Goal: Transaction & Acquisition: Purchase product/service

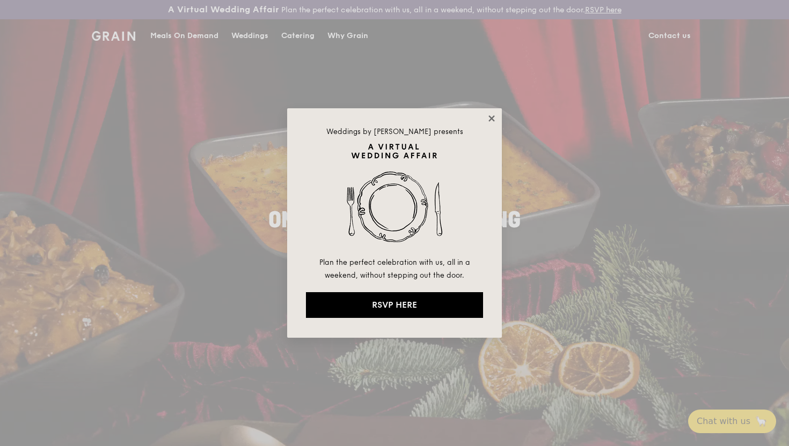
click at [490, 121] on icon at bounding box center [492, 119] width 10 height 10
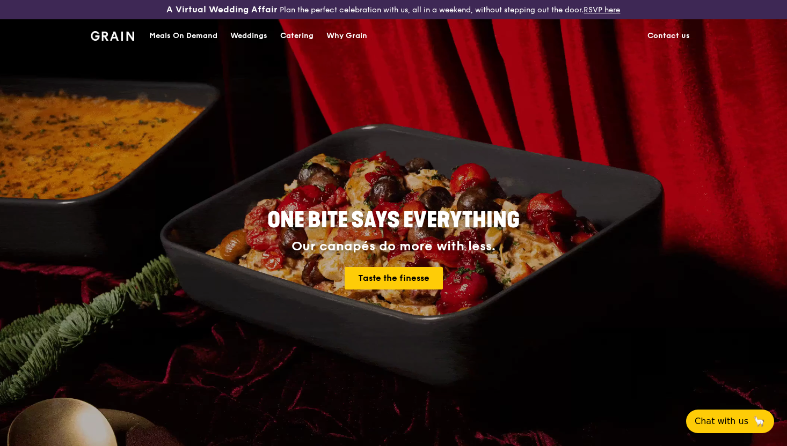
click at [202, 33] on div "Meals On Demand" at bounding box center [183, 36] width 68 height 32
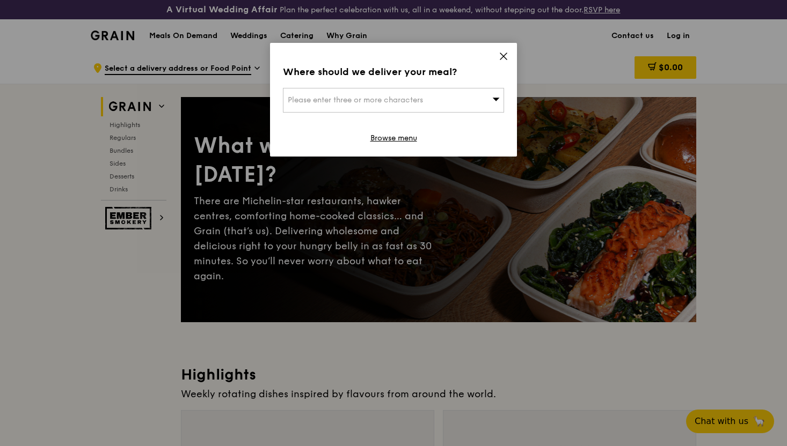
click at [472, 88] on div "Please enter three or more characters" at bounding box center [393, 100] width 221 height 25
click at [503, 55] on icon at bounding box center [503, 57] width 10 height 10
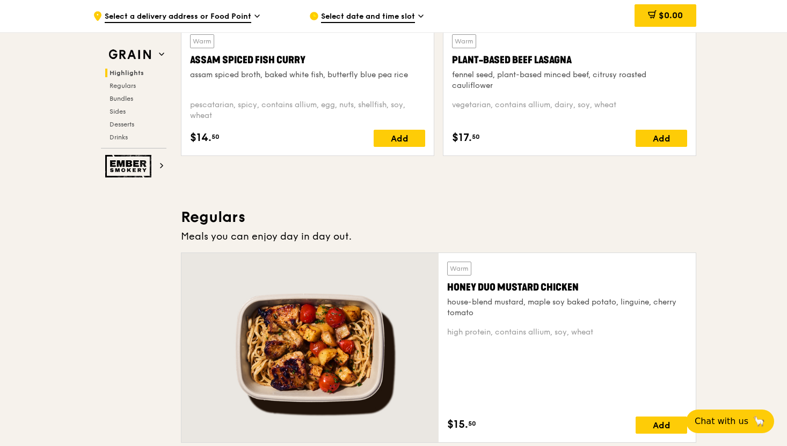
scroll to position [870, 0]
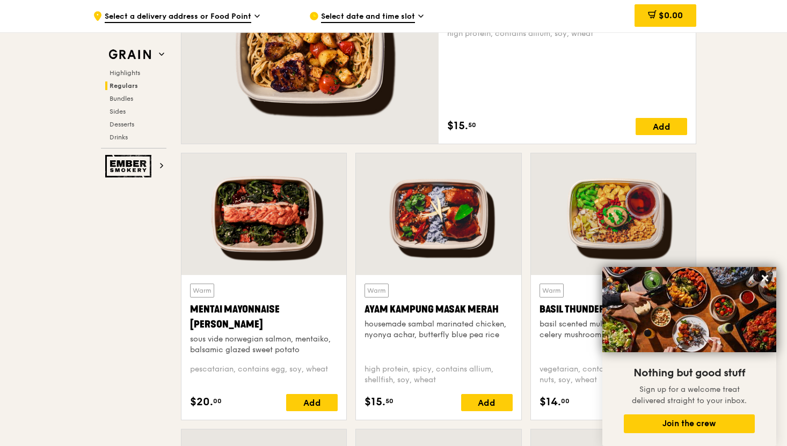
click at [755, 274] on img at bounding box center [689, 309] width 174 height 85
click at [763, 276] on icon at bounding box center [765, 279] width 10 height 10
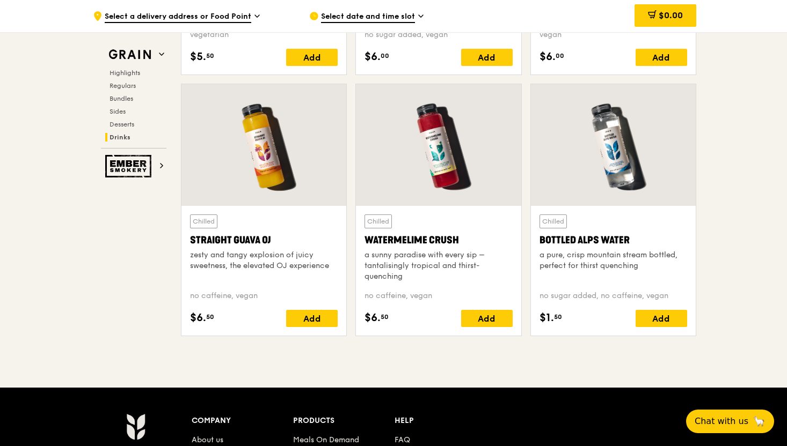
scroll to position [4506, 0]
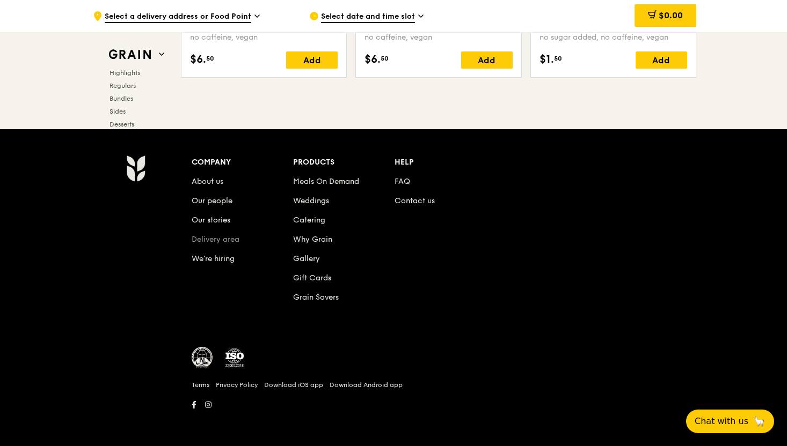
click at [234, 239] on link "Delivery area" at bounding box center [216, 239] width 48 height 9
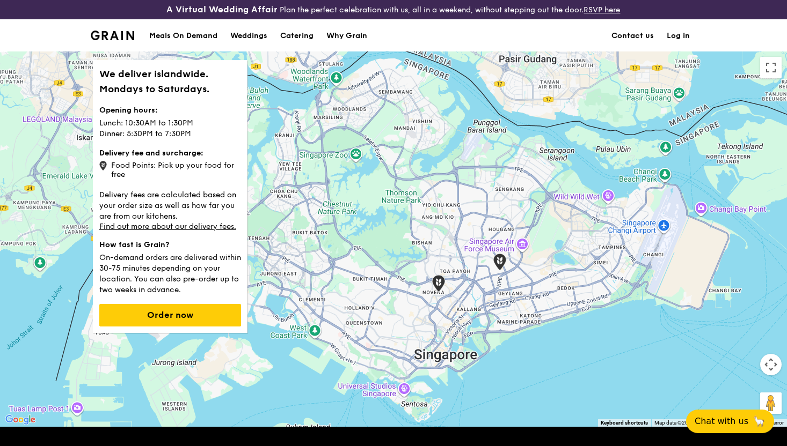
click at [141, 166] on div "Food Points: Pick up your food for free" at bounding box center [170, 169] width 142 height 20
click at [133, 168] on div "Food Points: Pick up your food for free" at bounding box center [170, 169] width 142 height 20
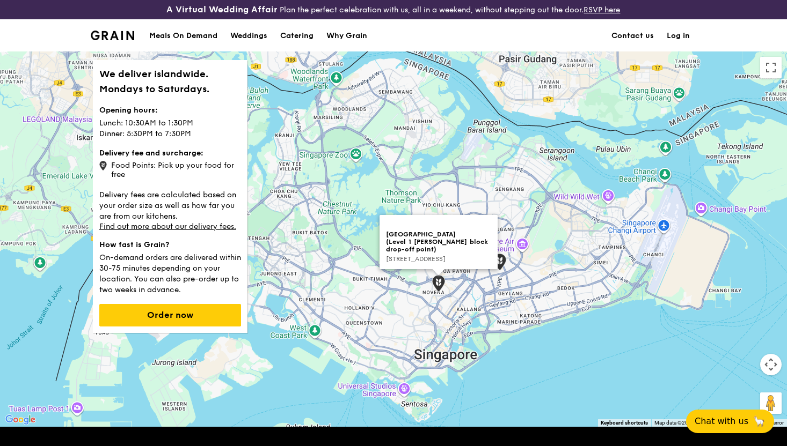
click at [440, 288] on img at bounding box center [438, 283] width 13 height 17
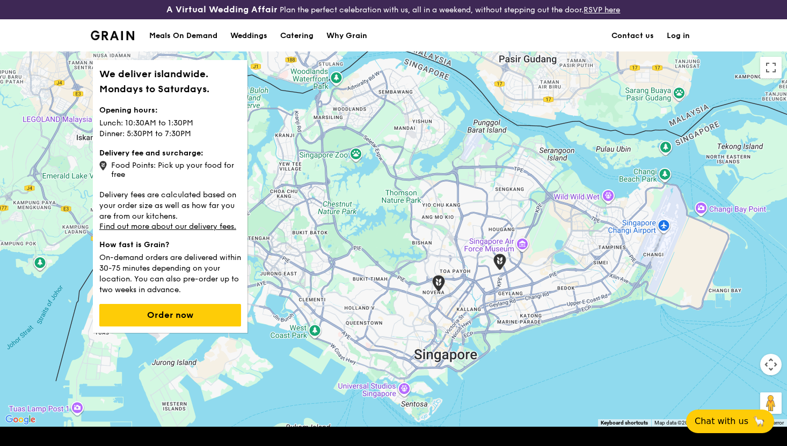
click at [435, 285] on img at bounding box center [438, 283] width 13 height 17
click at [140, 38] on div "Meals On Demand Weddings Catering Why Grain Contact us Log in" at bounding box center [393, 35] width 605 height 33
click at [129, 39] on img at bounding box center [112, 36] width 43 height 10
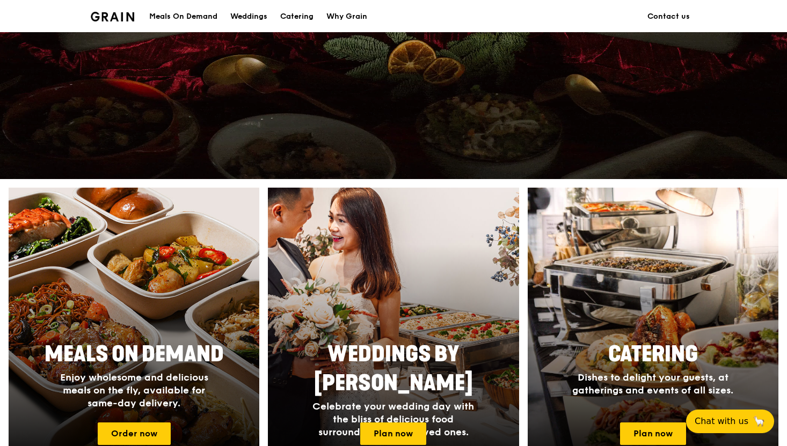
scroll to position [401, 0]
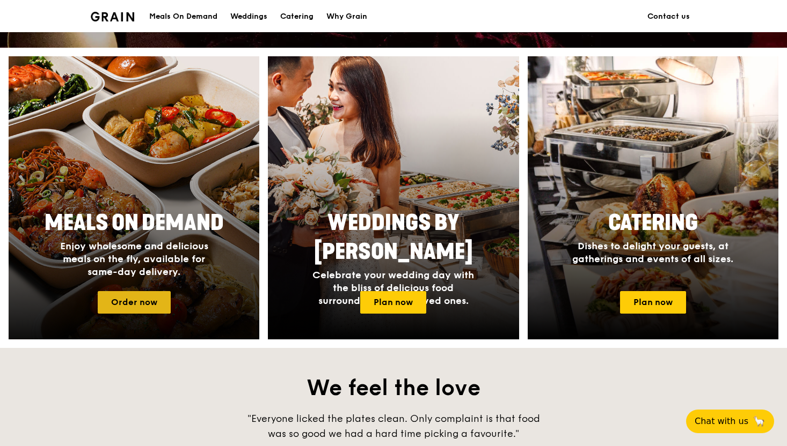
click at [159, 302] on link "Order now" at bounding box center [134, 302] width 73 height 23
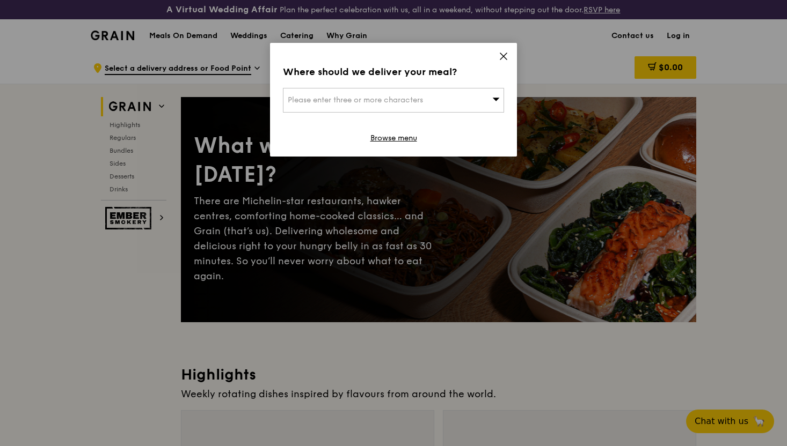
click at [498, 53] on div "Where should we deliver your meal? Please enter three or more characters Browse…" at bounding box center [393, 100] width 247 height 114
click at [500, 55] on icon at bounding box center [503, 57] width 10 height 10
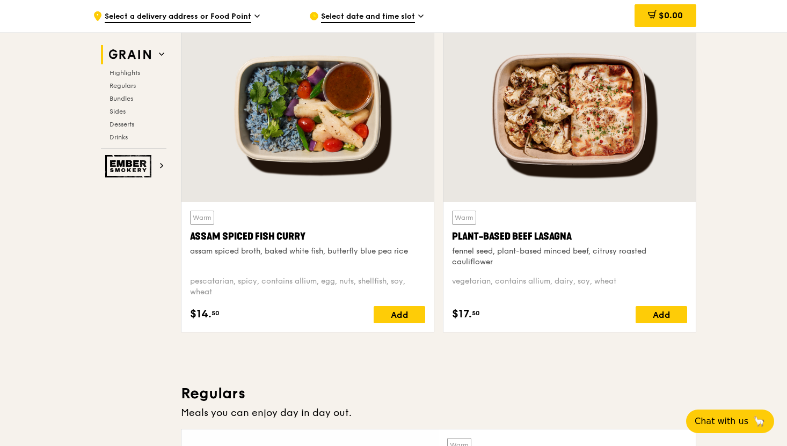
scroll to position [410, 0]
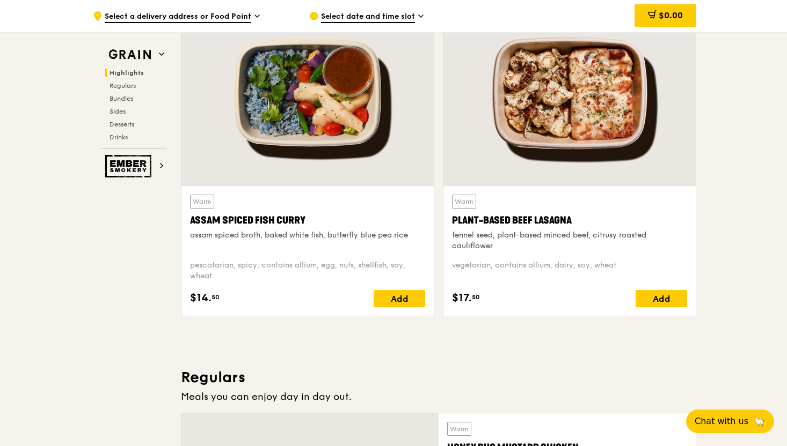
click at [467, 217] on div "Plant-Based Beef Lasagna" at bounding box center [569, 220] width 235 height 15
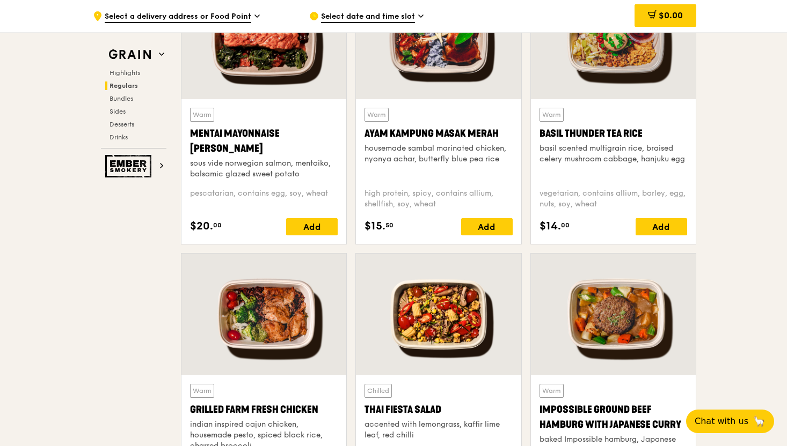
scroll to position [1084, 0]
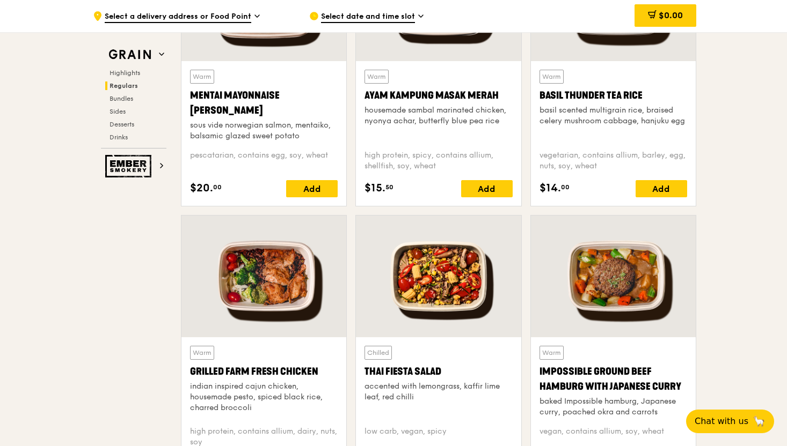
click at [280, 372] on div "Grilled Farm Fresh Chicken" at bounding box center [264, 371] width 148 height 15
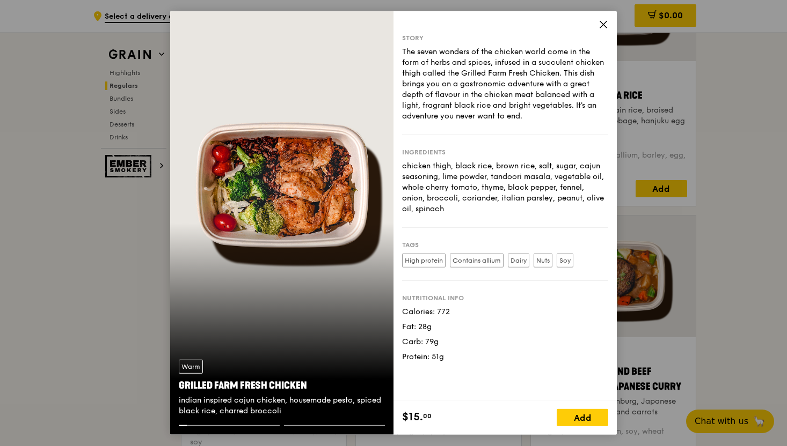
click at [587, 295] on div "Nutritional info" at bounding box center [505, 298] width 206 height 9
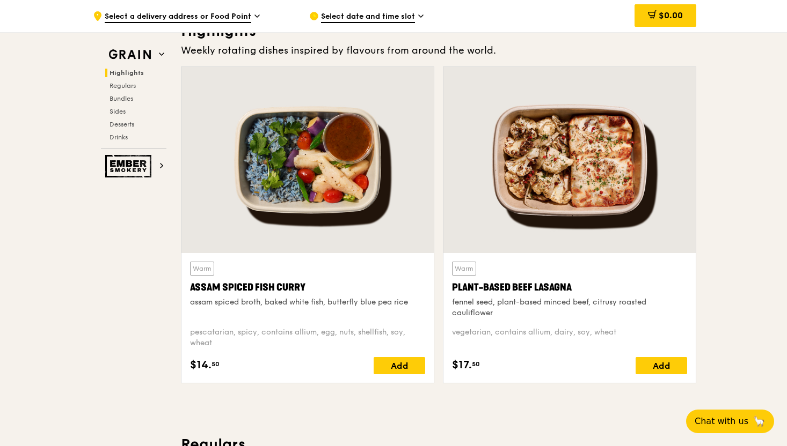
scroll to position [319, 0]
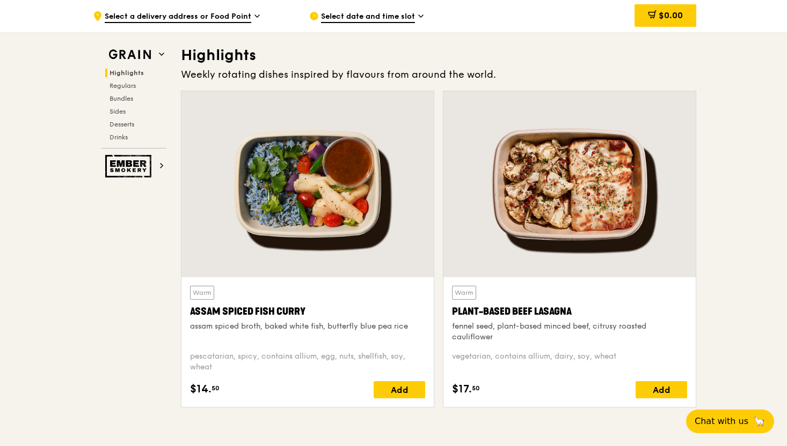
click at [561, 304] on div "Plant-Based Beef Lasagna" at bounding box center [569, 311] width 235 height 15
click at [268, 311] on div "Assam Spiced Fish Curry" at bounding box center [307, 311] width 235 height 15
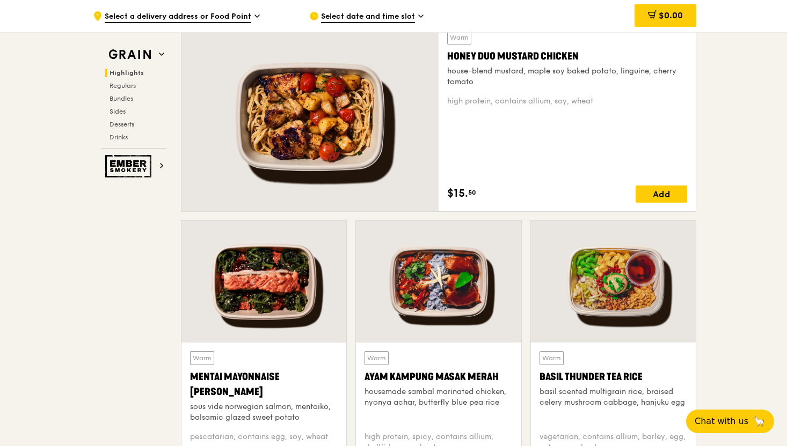
scroll to position [824, 0]
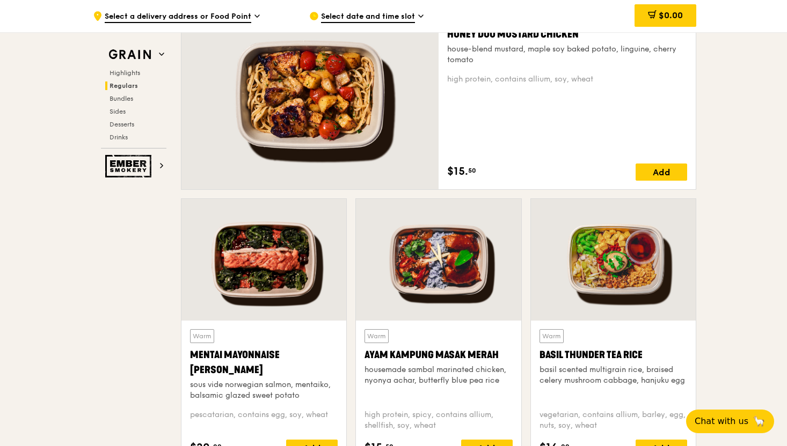
click at [241, 359] on div "Mentai Mayonnaise [PERSON_NAME]" at bounding box center [264, 363] width 148 height 30
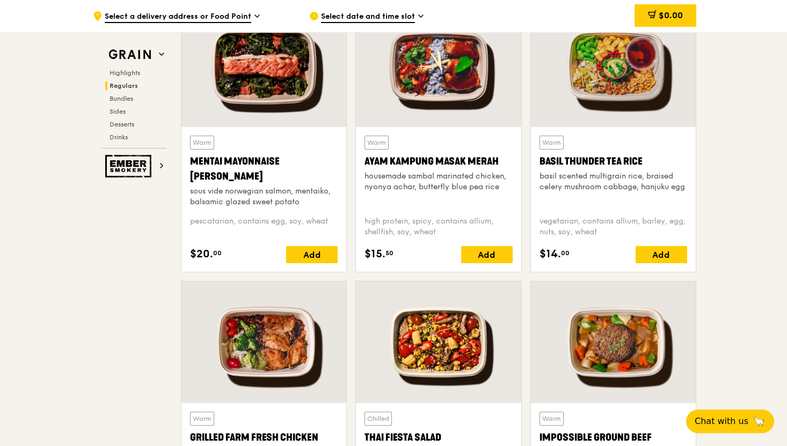
scroll to position [1042, 0]
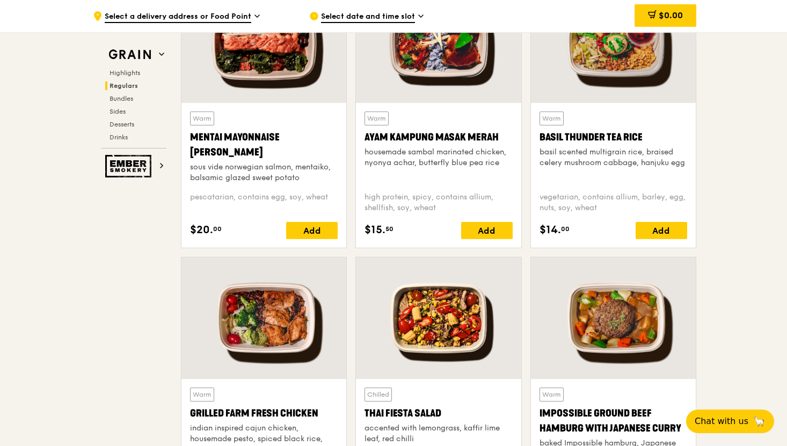
click at [236, 415] on div "Grilled Farm Fresh Chicken" at bounding box center [264, 413] width 148 height 15
click at [442, 412] on div "Thai Fiesta Salad" at bounding box center [438, 413] width 148 height 15
click at [582, 420] on div "Impossible Ground Beef Hamburg with Japanese Curry" at bounding box center [613, 421] width 148 height 30
click at [600, 134] on div "Basil Thunder Tea Rice" at bounding box center [613, 137] width 148 height 15
click at [449, 138] on div "Ayam Kampung Masak Merah" at bounding box center [438, 137] width 148 height 15
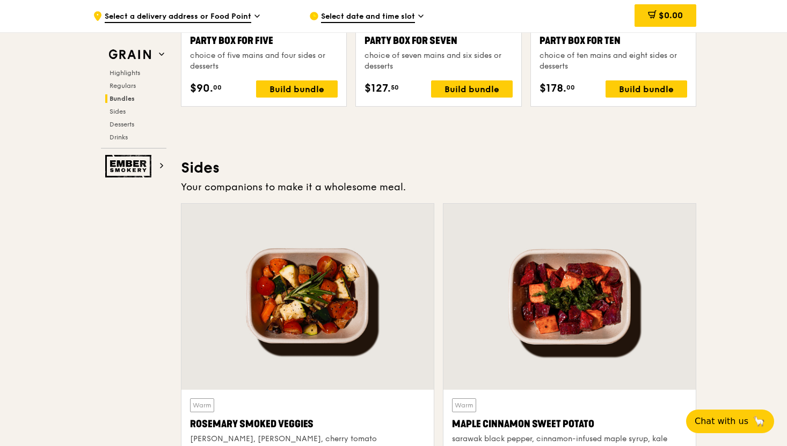
scroll to position [2401, 0]
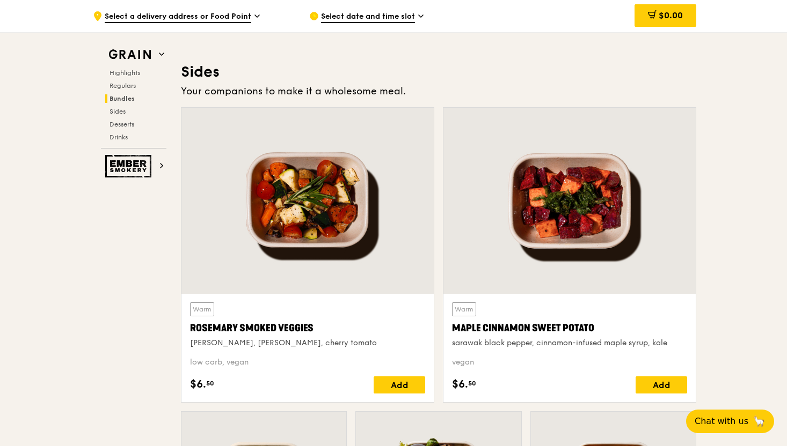
click at [480, 339] on div "sarawak black pepper, cinnamon-infused maple syrup, kale" at bounding box center [569, 343] width 235 height 11
click at [281, 335] on div "Rosemary Smoked Veggies" at bounding box center [307, 328] width 235 height 15
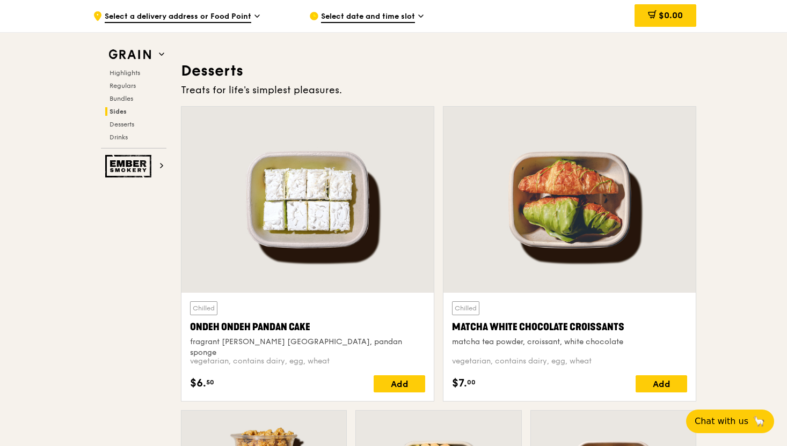
scroll to position [3060, 0]
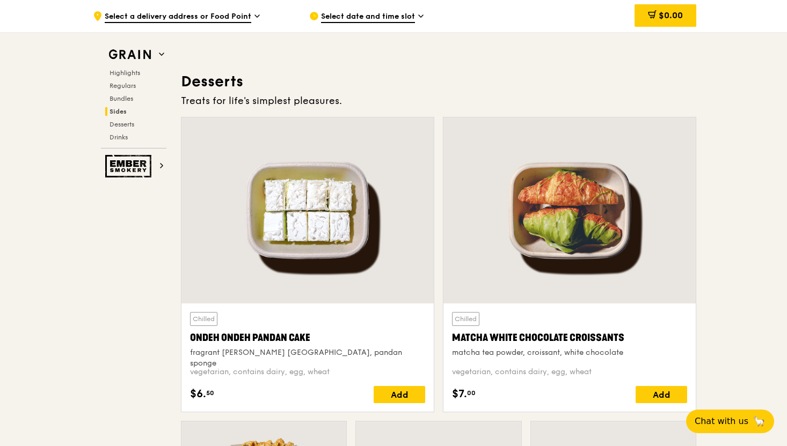
click at [254, 332] on div "Ondeh Ondeh Pandan Cake" at bounding box center [307, 337] width 235 height 15
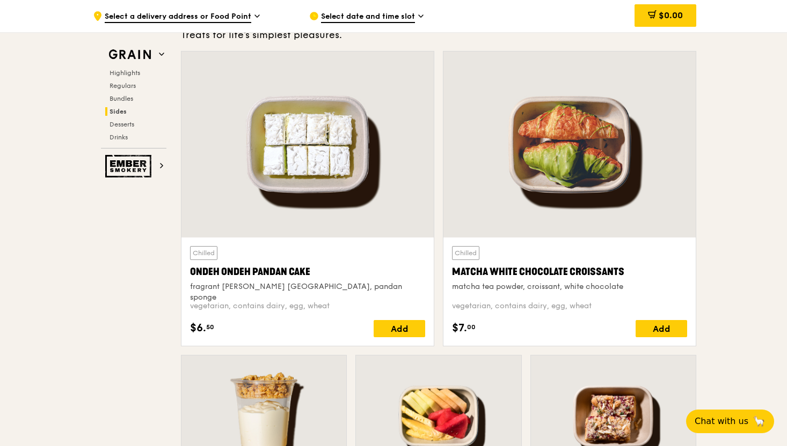
scroll to position [3162, 0]
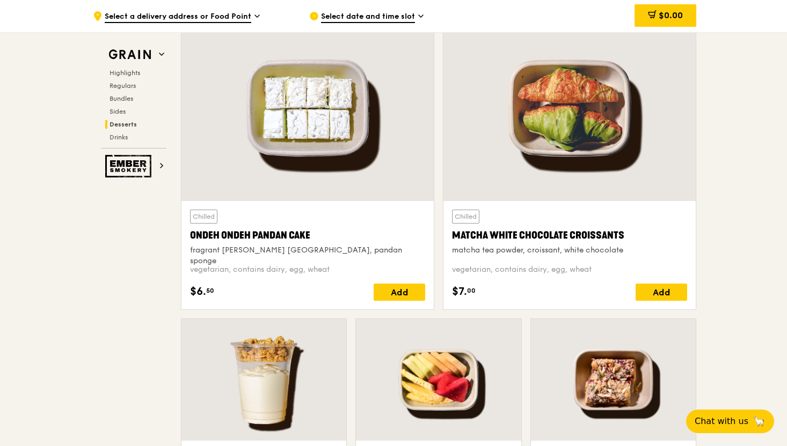
click at [459, 240] on div "Matcha White Chocolate Croissants" at bounding box center [569, 235] width 235 height 15
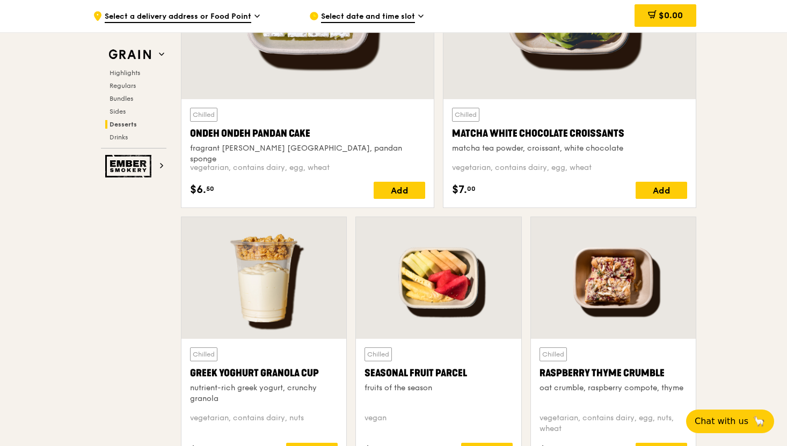
scroll to position [3428, 0]
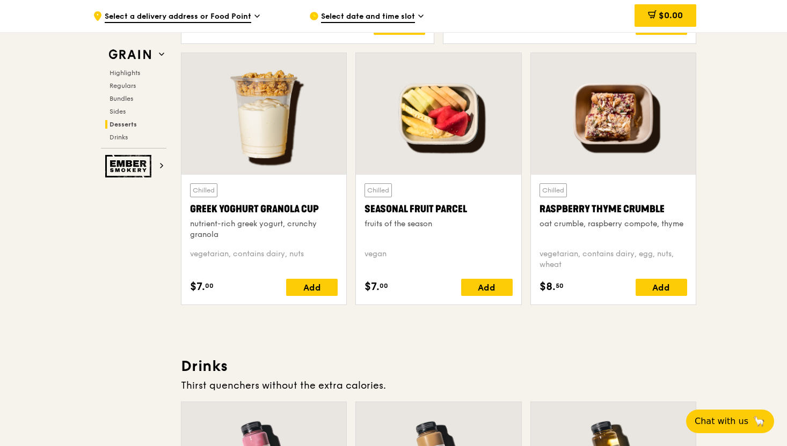
click at [239, 219] on div "nutrient-rich greek yogurt, crunchy granola" at bounding box center [264, 229] width 148 height 21
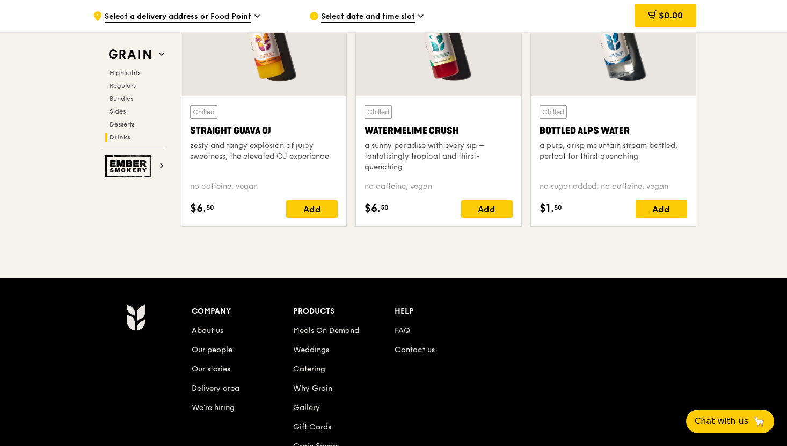
scroll to position [4364, 0]
